Goal: Find specific page/section

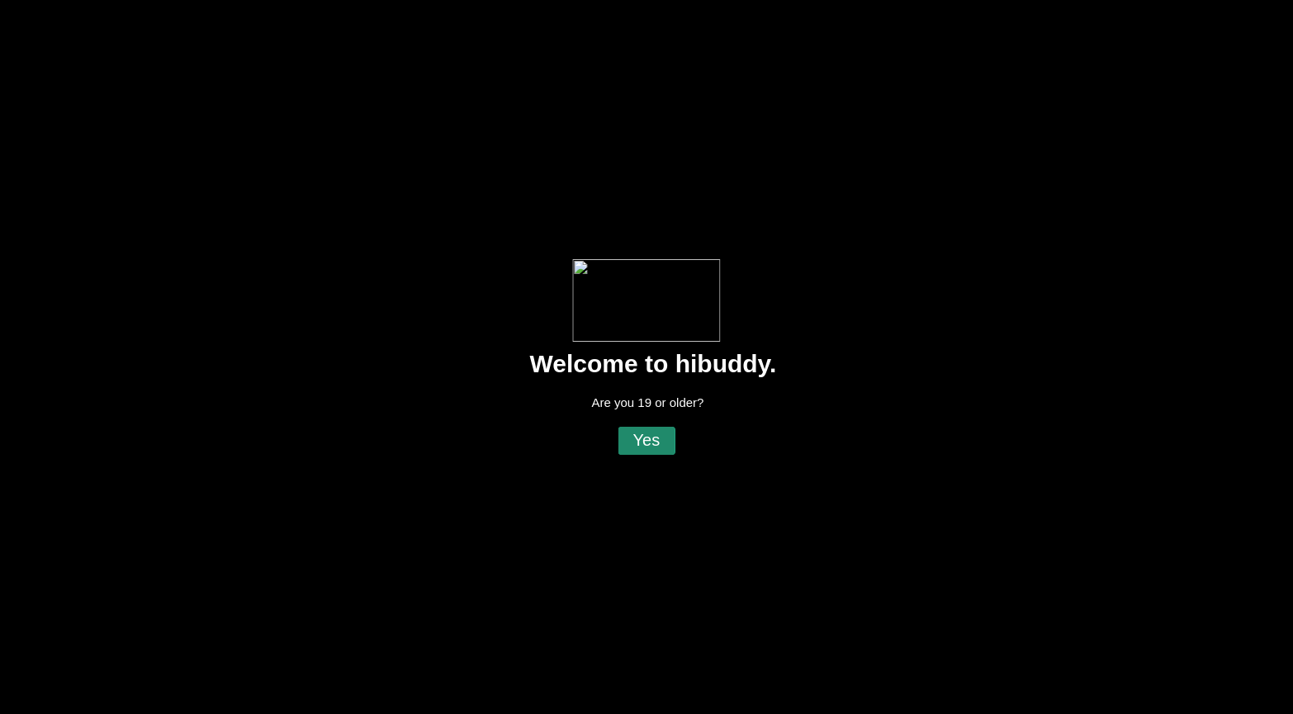
click at [651, 437] on flt-glass-pane at bounding box center [646, 357] width 1293 height 714
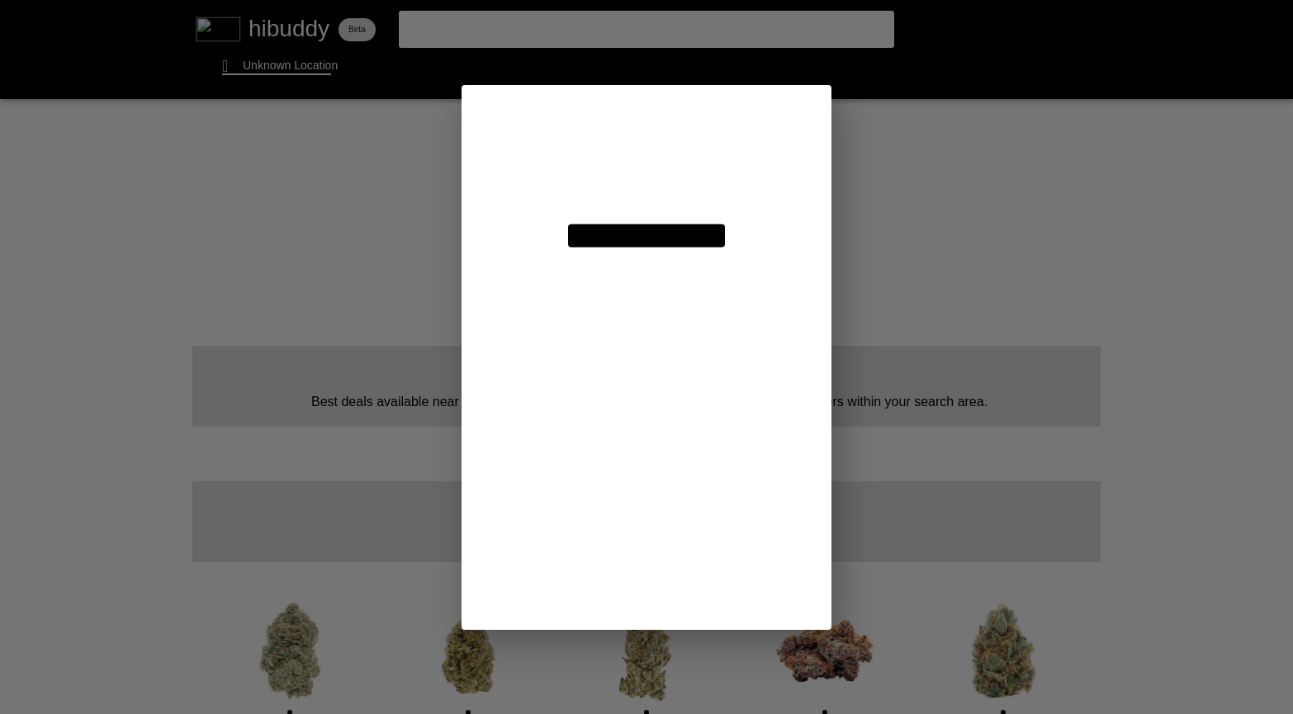
drag, startPoint x: 751, startPoint y: 311, endPoint x: 632, endPoint y: 314, distance: 118.9
click at [632, 314] on flt-glass-pane at bounding box center [646, 357] width 1293 height 714
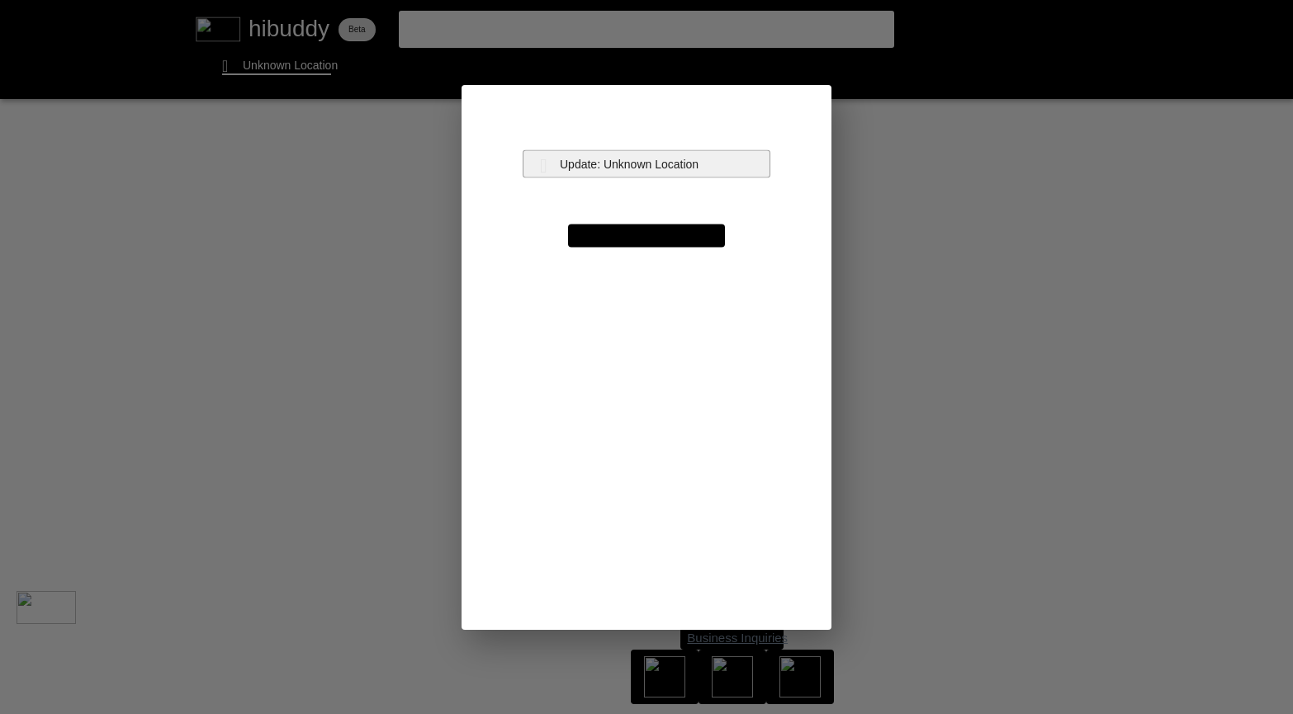
click at [626, 164] on flt-glass-pane at bounding box center [646, 357] width 1293 height 714
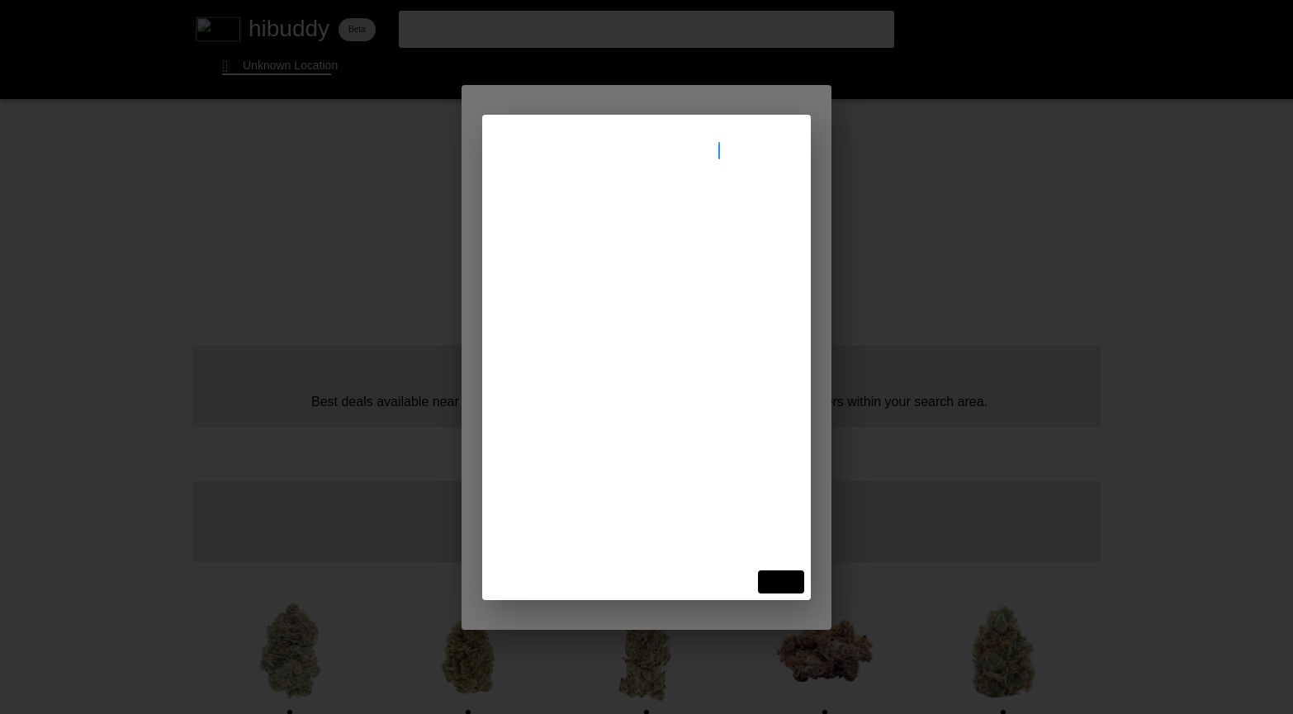
type input "[GEOGRAPHIC_DATA][PERSON_NAME][STREET_ADDRESS]"
click at [599, 206] on flt-glass-pane at bounding box center [646, 357] width 1293 height 714
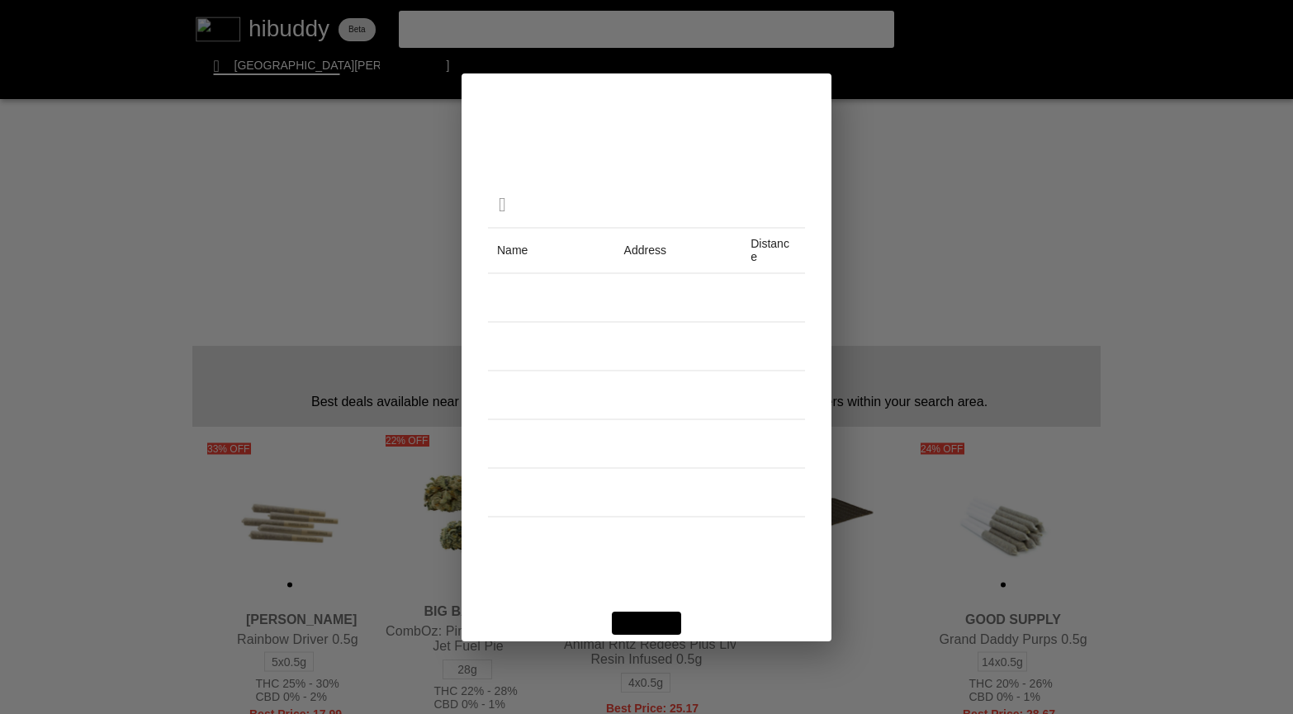
click at [776, 556] on flt-glass-pane at bounding box center [646, 357] width 1293 height 714
click at [780, 556] on flt-glass-pane at bounding box center [646, 357] width 1293 height 714
click at [537, 396] on flt-glass-pane at bounding box center [646, 357] width 1293 height 714
click at [784, 556] on flt-glass-pane at bounding box center [646, 357] width 1293 height 714
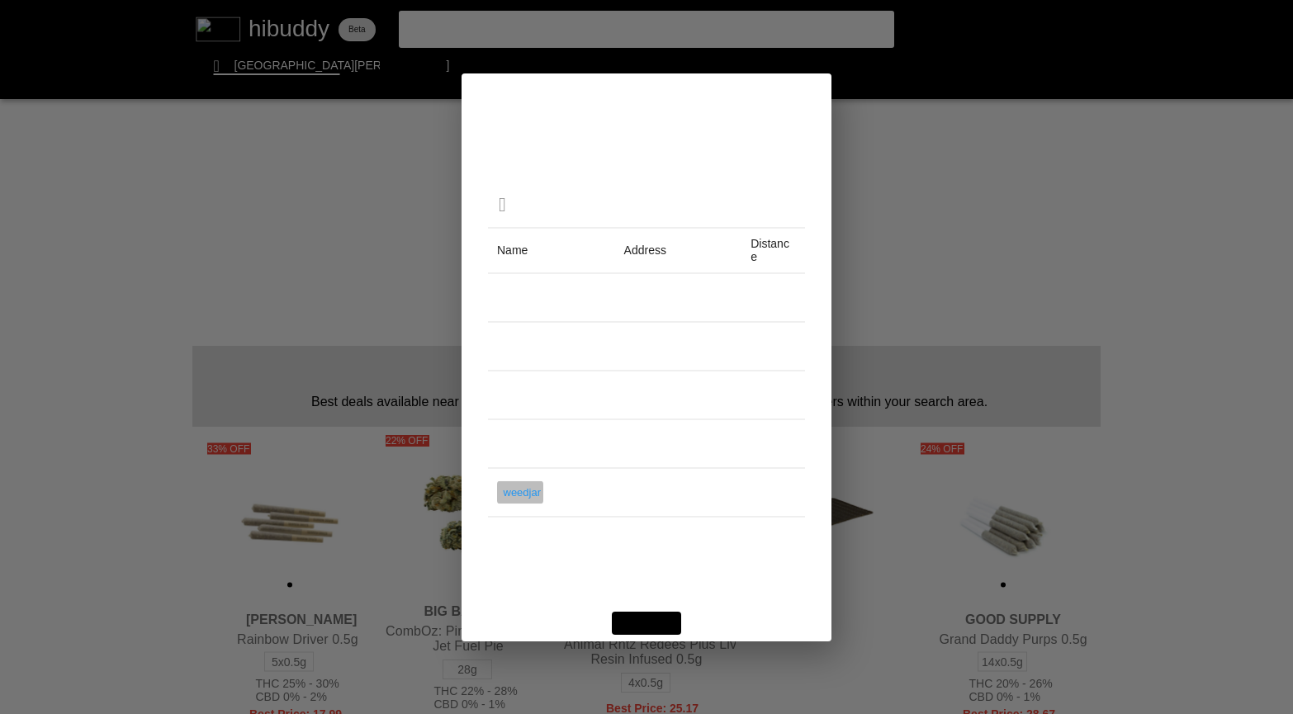
click at [520, 496] on flt-glass-pane at bounding box center [646, 357] width 1293 height 714
